Goal: Task Accomplishment & Management: Manage account settings

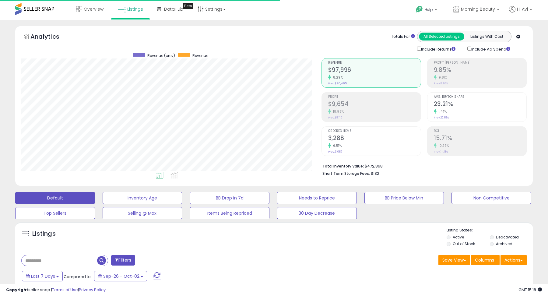
scroll to position [125, 300]
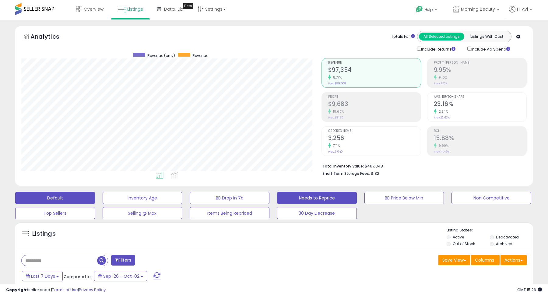
click at [304, 200] on button "Needs to Reprice" at bounding box center [317, 198] width 80 height 12
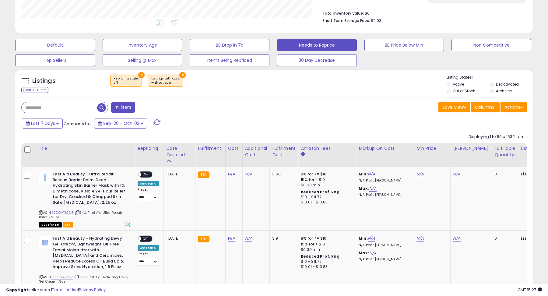
scroll to position [169, 0]
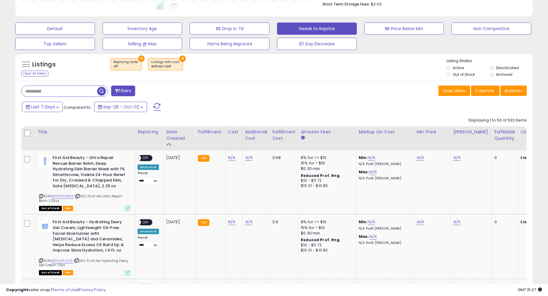
click at [456, 74] on label "Out of Stock" at bounding box center [464, 74] width 22 height 5
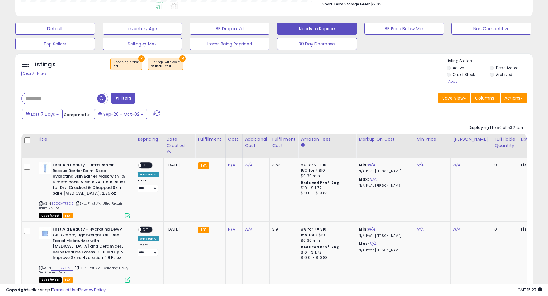
click at [504, 65] on label "Deactivated" at bounding box center [507, 67] width 23 height 5
click at [503, 77] on label "Archived" at bounding box center [504, 74] width 16 height 5
click at [455, 82] on div "Apply" at bounding box center [453, 82] width 13 height 6
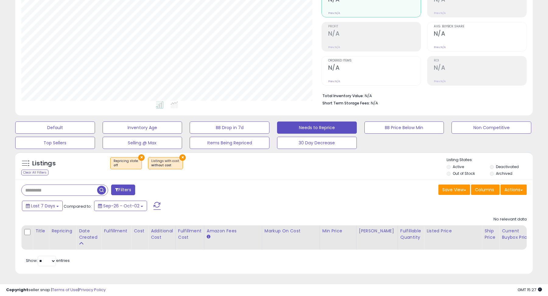
scroll to position [125, 300]
click at [179, 155] on button "×" at bounding box center [182, 157] width 6 height 6
click at [80, 128] on button "Default" at bounding box center [55, 128] width 80 height 12
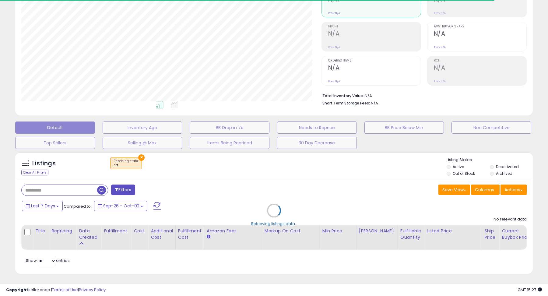
select select "**"
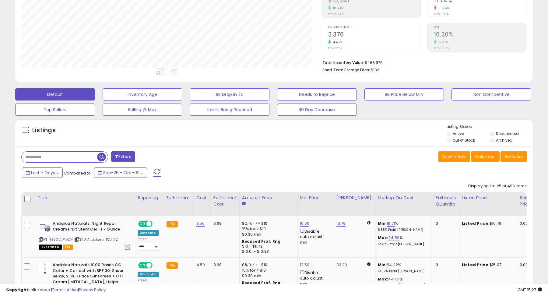
scroll to position [98, 0]
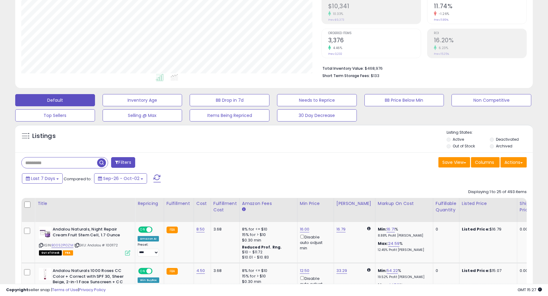
click at [459, 147] on label "Out of Stock" at bounding box center [464, 146] width 22 height 5
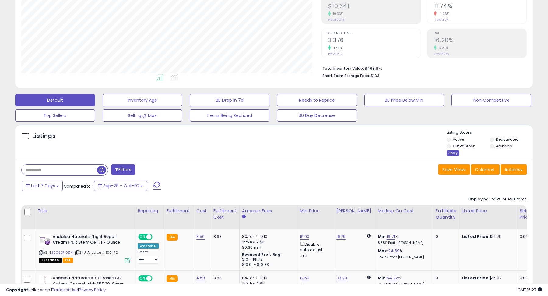
click at [453, 153] on div "Apply" at bounding box center [453, 153] width 13 height 6
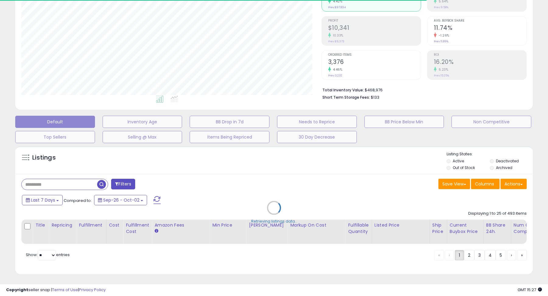
click at [328, 197] on div "Retrieving listings data.." at bounding box center [274, 212] width 527 height 139
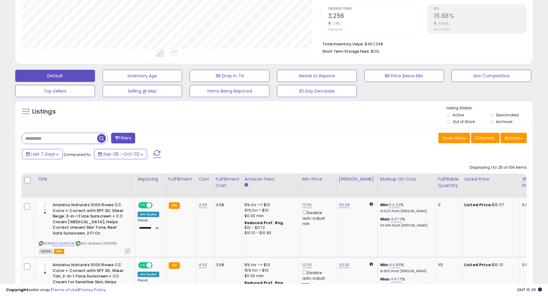
scroll to position [125, 0]
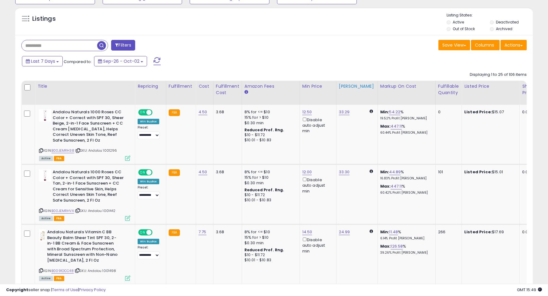
scroll to position [216, 0]
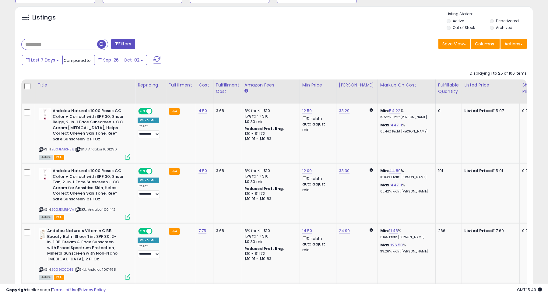
click at [359, 49] on div "Save View Save As New View Update Current View Columns Actions Import Export Vi…" at bounding box center [402, 45] width 257 height 12
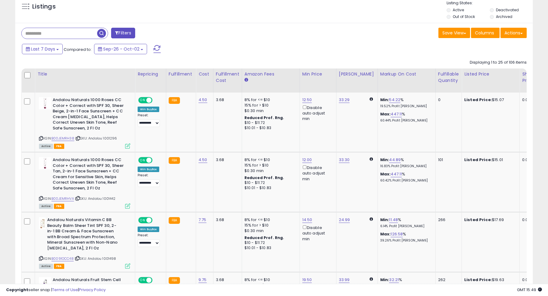
scroll to position [229, 0]
